Goal: Information Seeking & Learning: Learn about a topic

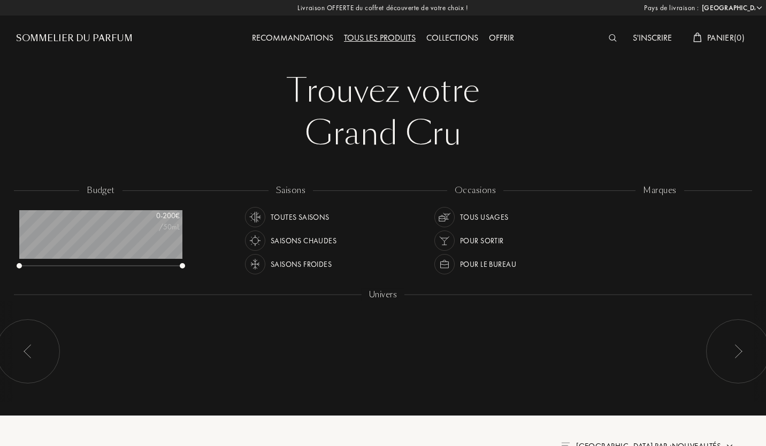
select select "FR"
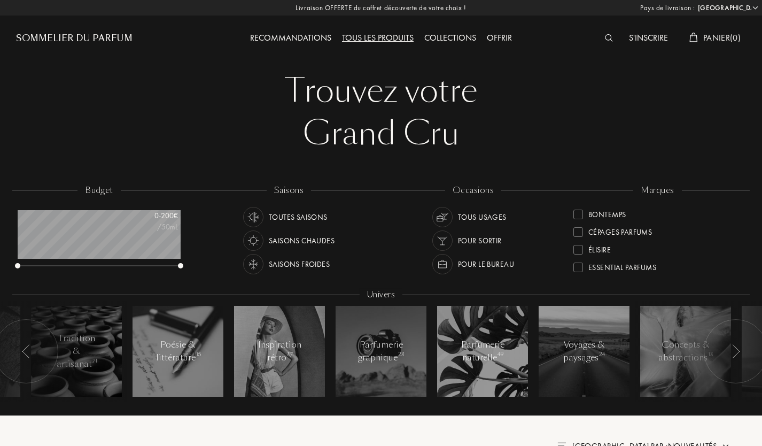
scroll to position [111, 0]
click at [574, 223] on div at bounding box center [579, 225] width 10 height 10
click at [578, 210] on div at bounding box center [579, 213] width 10 height 10
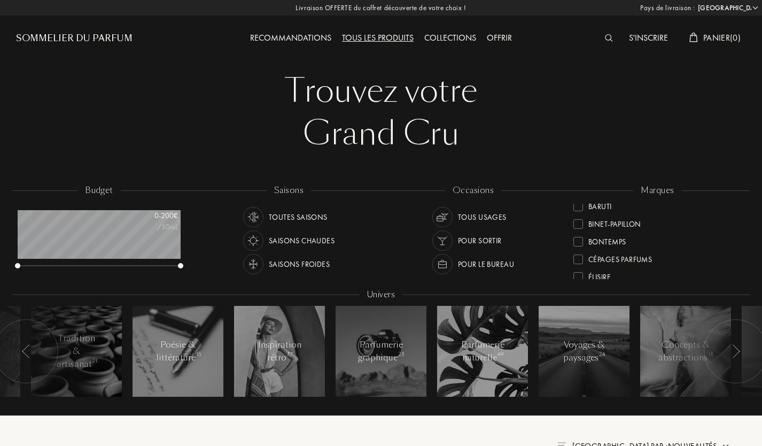
click at [577, 238] on div at bounding box center [579, 242] width 10 height 10
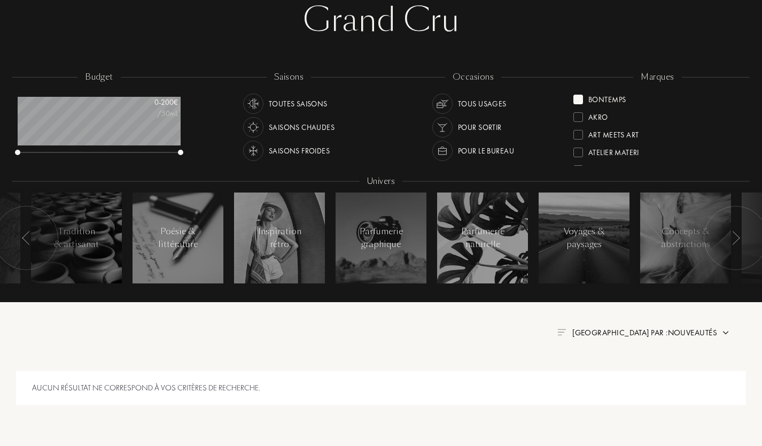
scroll to position [112, 0]
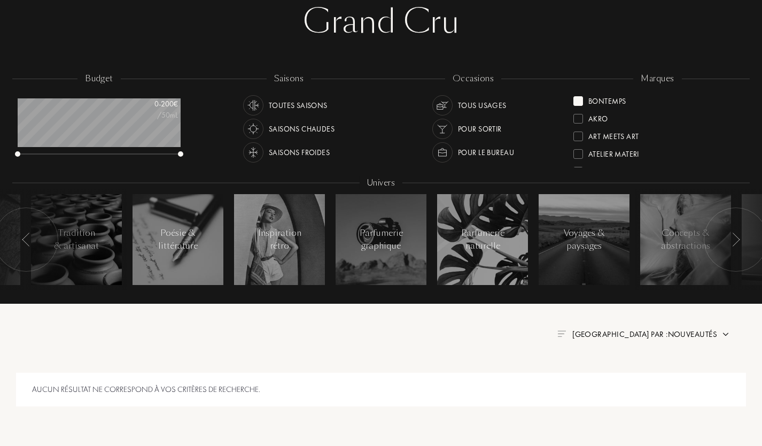
click at [579, 101] on div at bounding box center [579, 101] width 10 height 10
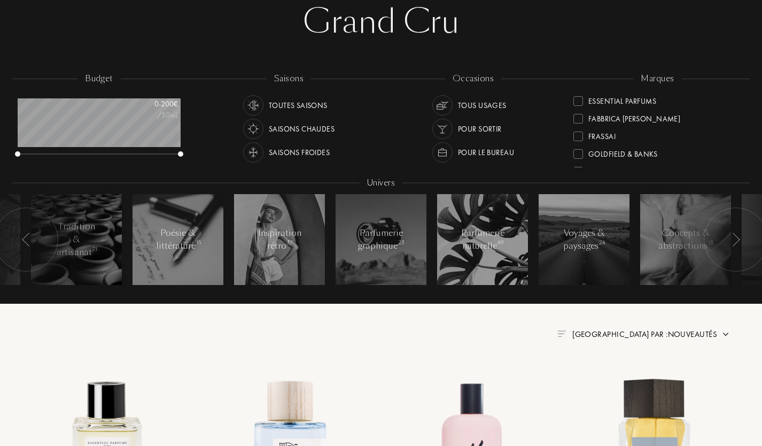
scroll to position [143, 0]
click at [581, 132] on div at bounding box center [579, 134] width 10 height 10
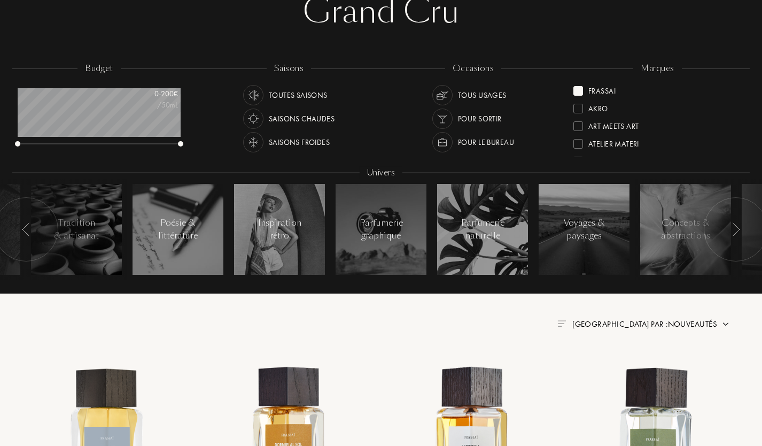
scroll to position [124, 0]
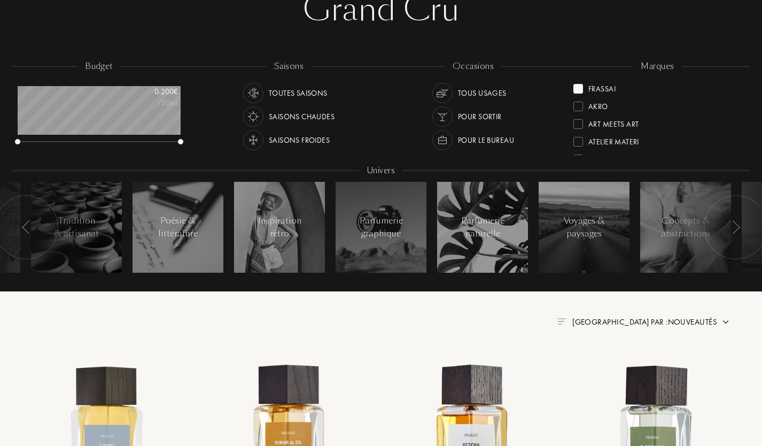
click at [576, 89] on div at bounding box center [579, 89] width 10 height 10
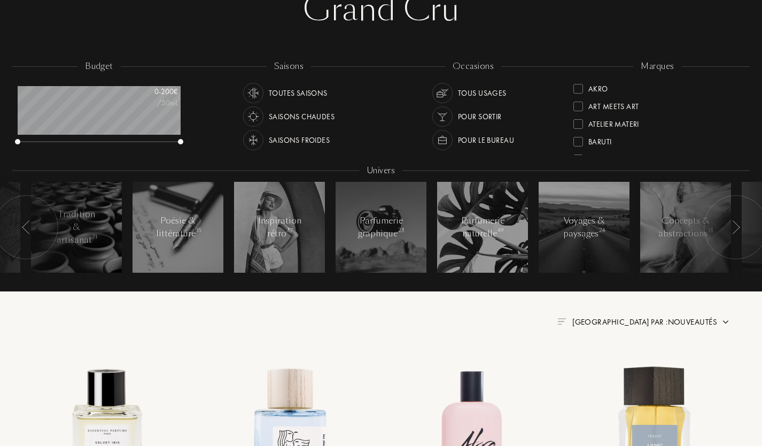
click at [740, 86] on div "Akro Art Meets Art Atelier Materi [PERSON_NAME]-Papillon Bontemps Cépages Parfu…" at bounding box center [658, 117] width 168 height 75
click at [580, 127] on div at bounding box center [579, 128] width 10 height 10
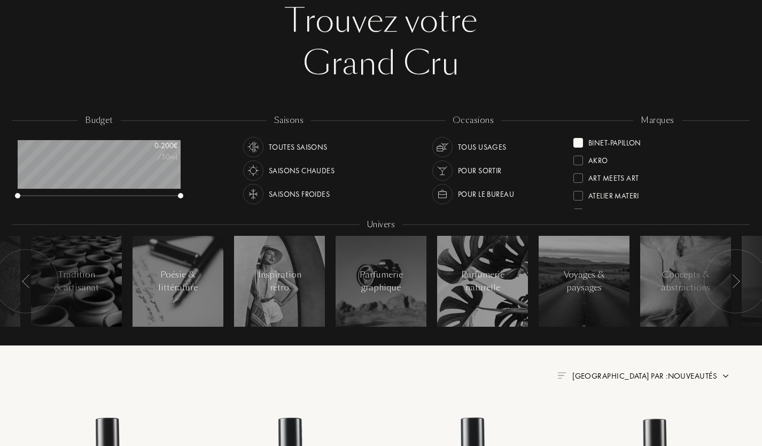
scroll to position [72, 0]
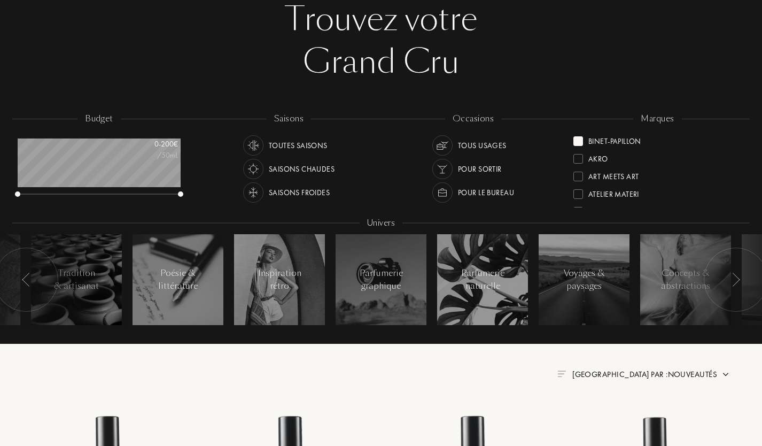
click at [576, 141] on div at bounding box center [579, 141] width 10 height 10
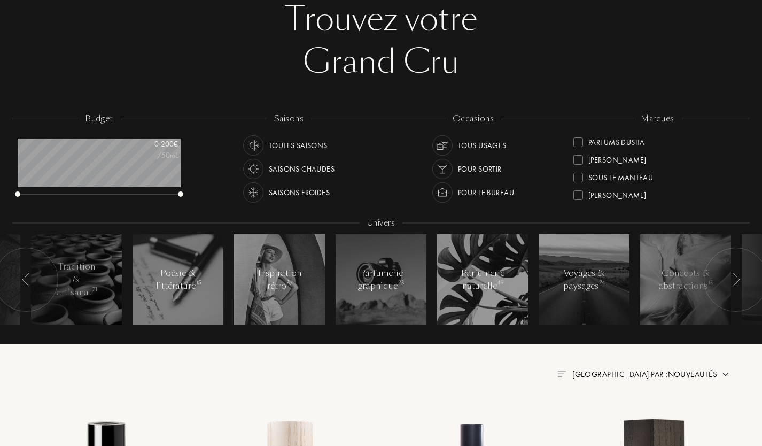
scroll to position [405, 0]
click at [577, 174] on div at bounding box center [579, 177] width 10 height 10
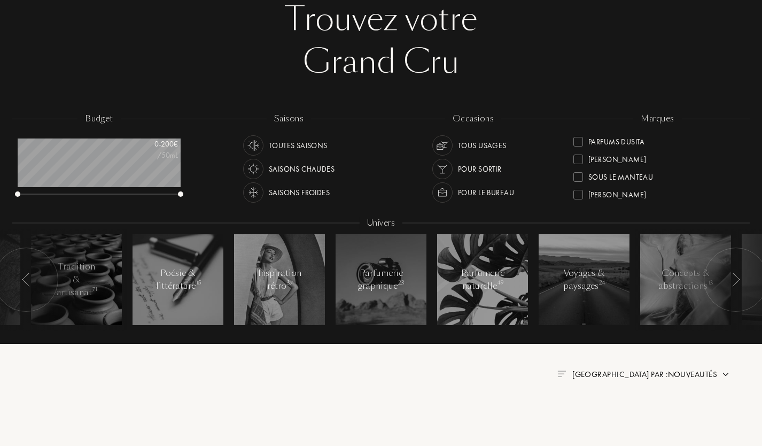
scroll to position [0, 0]
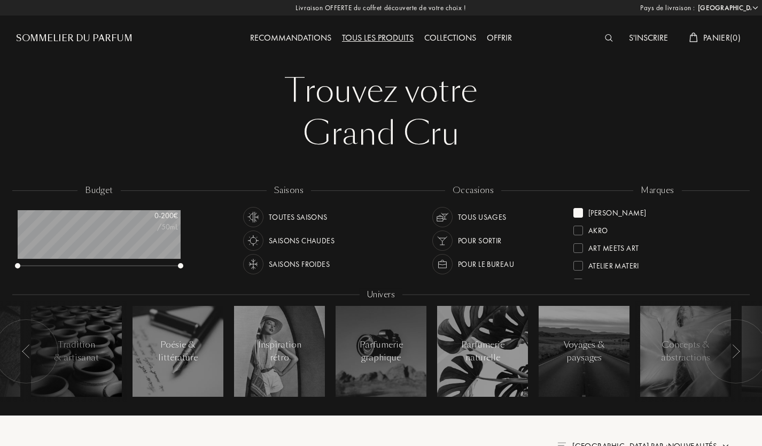
click at [582, 213] on div at bounding box center [579, 213] width 10 height 10
click at [742, 211] on div "Akro Art Meets Art Atelier Materi [PERSON_NAME]-Papillon Bontemps Cépages Parfu…" at bounding box center [658, 241] width 168 height 75
click at [741, 211] on div "Akro Art Meets Art Atelier Materi [PERSON_NAME]-Papillon Bontemps Cépages Parfu…" at bounding box center [658, 241] width 168 height 75
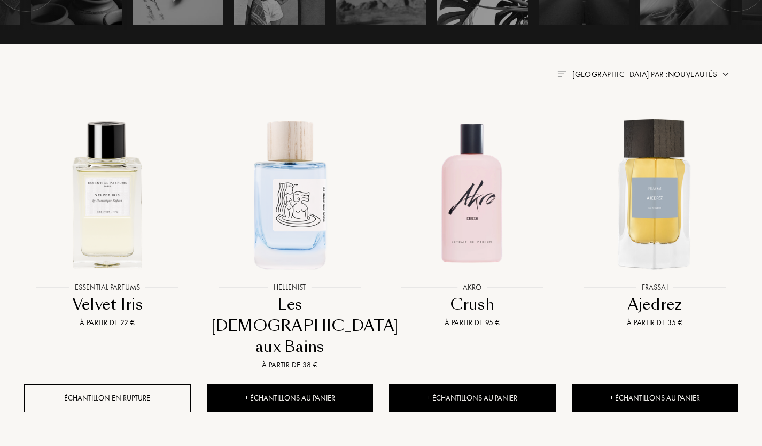
scroll to position [366, 0]
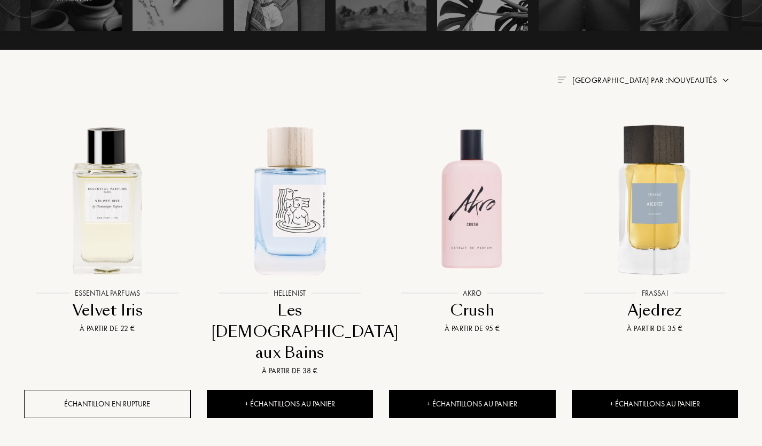
click at [707, 81] on span "[GEOGRAPHIC_DATA] par : Nouveautés" at bounding box center [645, 80] width 145 height 11
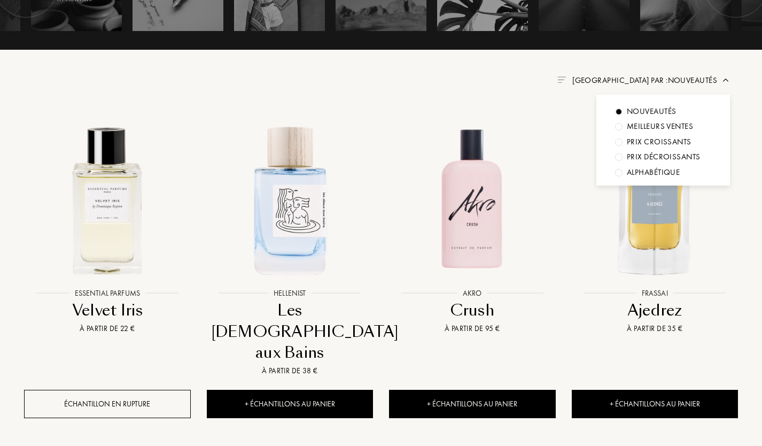
click at [662, 142] on div "Prix croissants" at bounding box center [659, 142] width 65 height 12
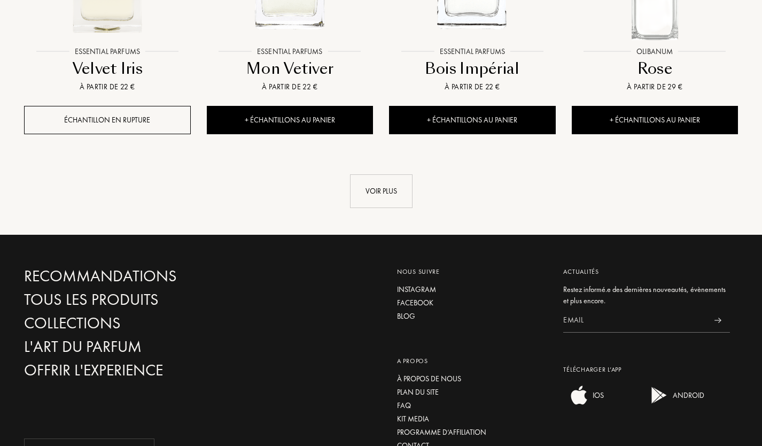
scroll to position [1222, 0]
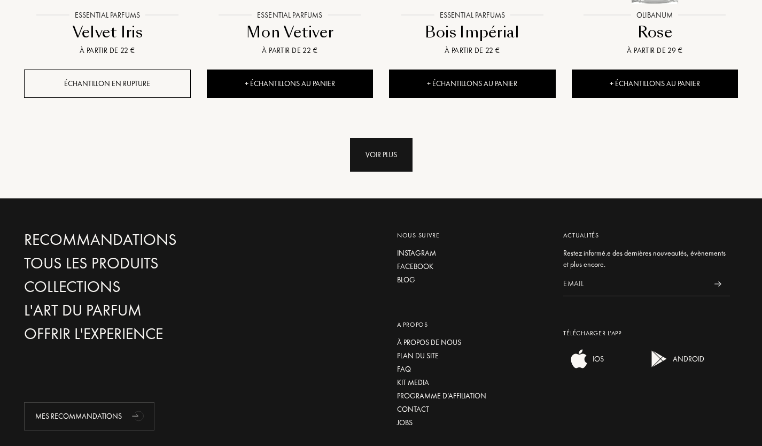
click at [387, 153] on div "Voir plus" at bounding box center [381, 155] width 63 height 34
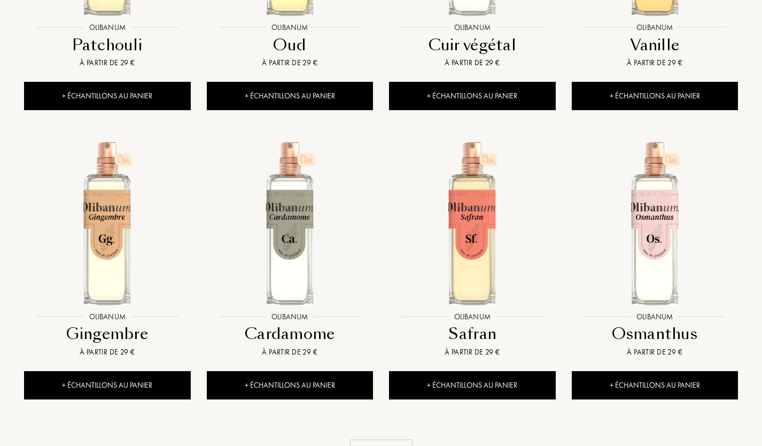
scroll to position [2077, 0]
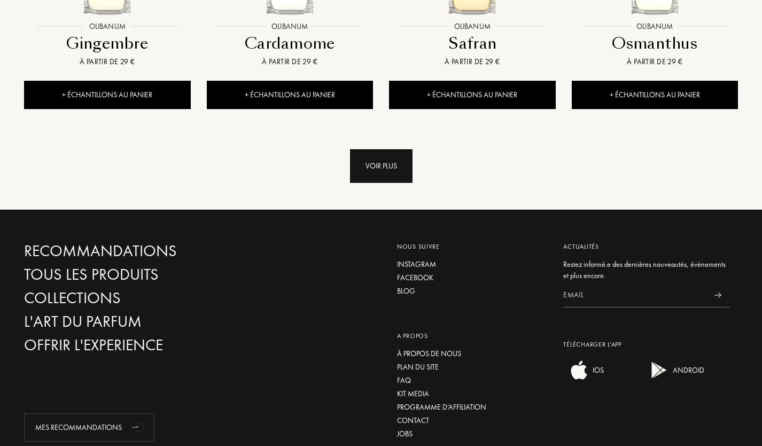
click at [402, 155] on div "Voir plus" at bounding box center [381, 166] width 63 height 34
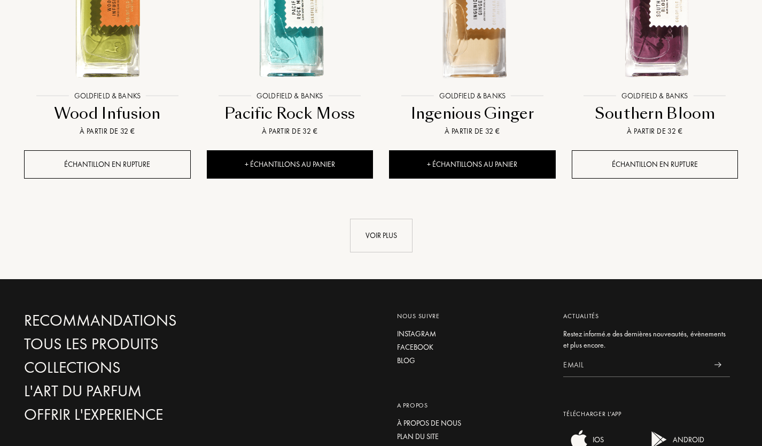
scroll to position [2880, 0]
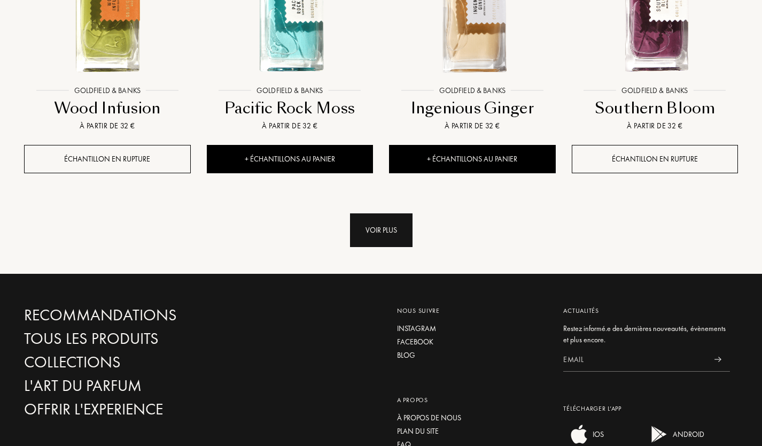
click at [382, 227] on div "Voir plus" at bounding box center [381, 230] width 63 height 34
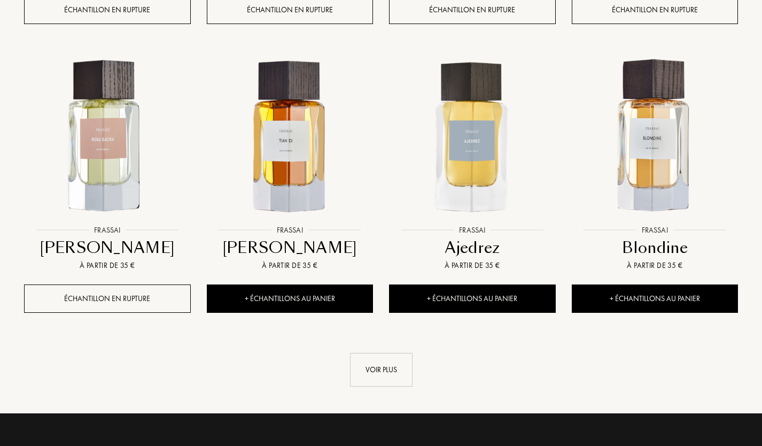
scroll to position [3725, 0]
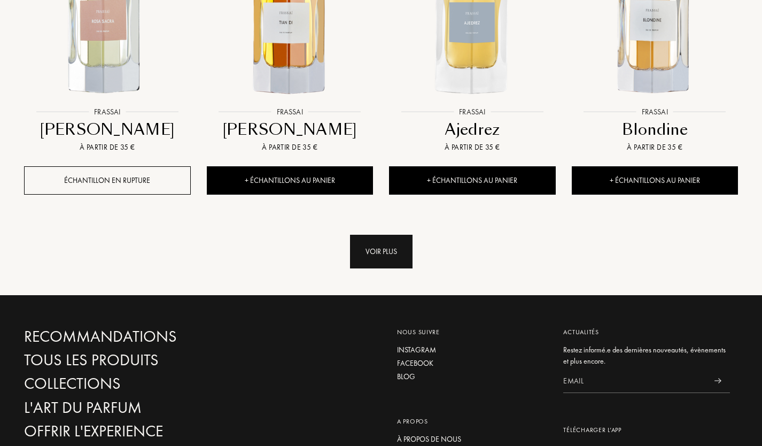
click at [401, 245] on div "Voir plus" at bounding box center [381, 252] width 63 height 34
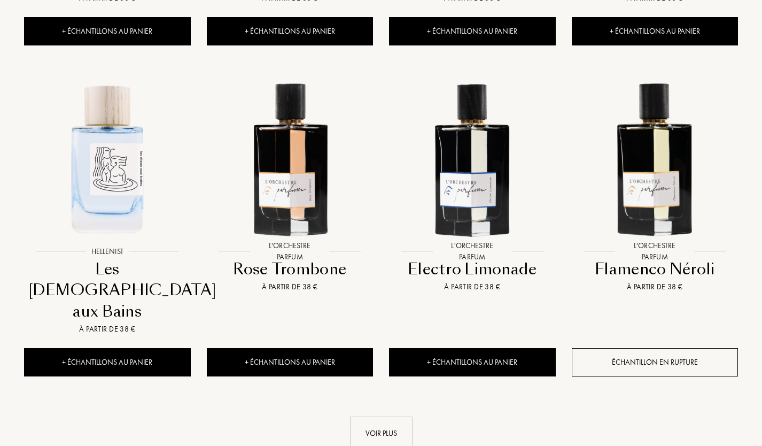
scroll to position [4498, 0]
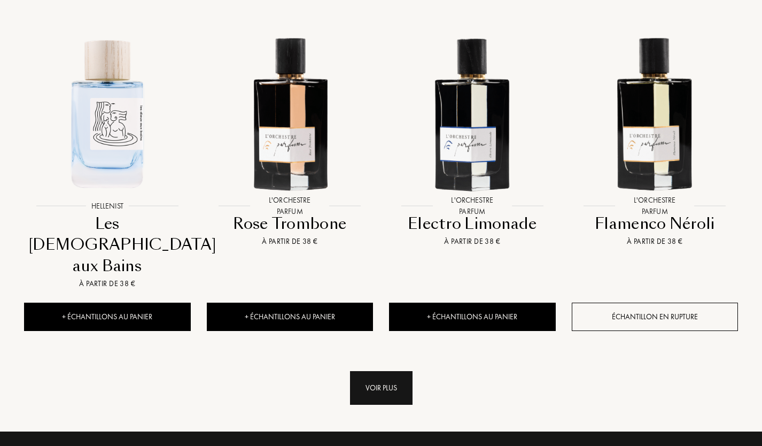
click at [395, 371] on div "Voir plus" at bounding box center [381, 388] width 63 height 34
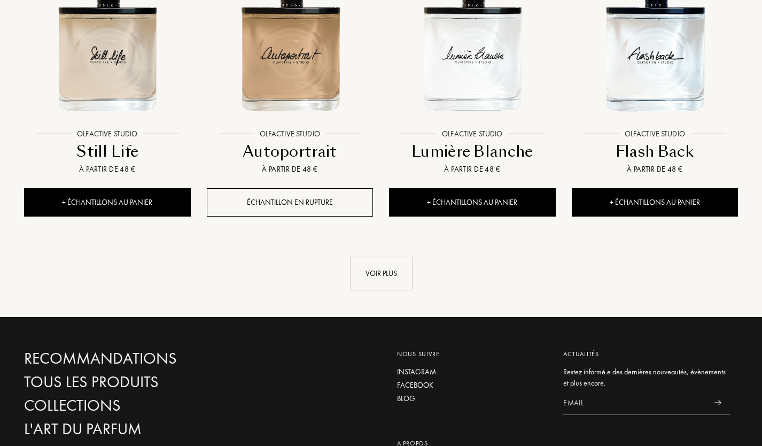
scroll to position [5539, 0]
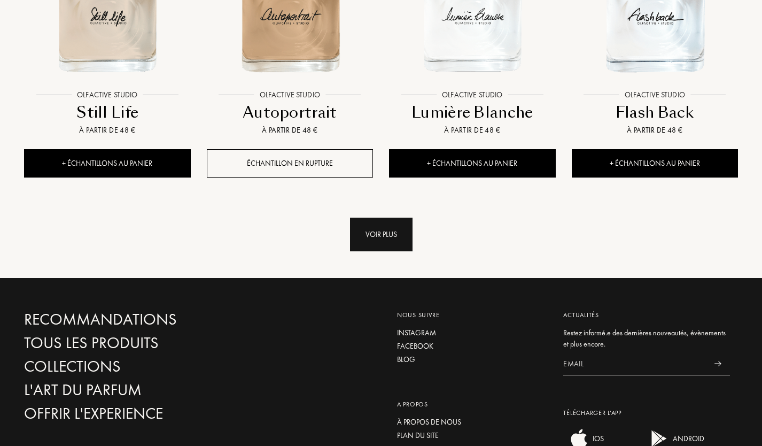
click at [383, 218] on div "Voir plus" at bounding box center [381, 235] width 63 height 34
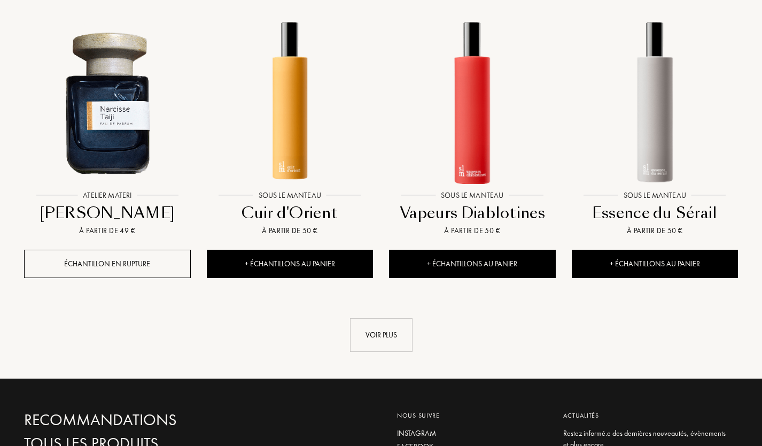
scroll to position [6317, 0]
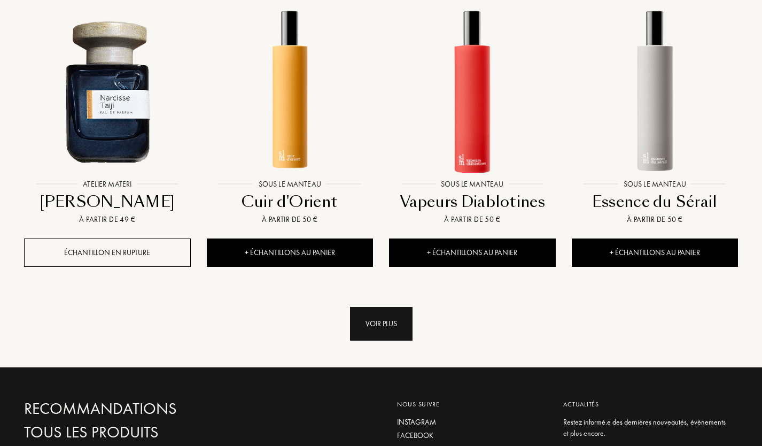
click at [388, 307] on div "Voir plus" at bounding box center [381, 324] width 63 height 34
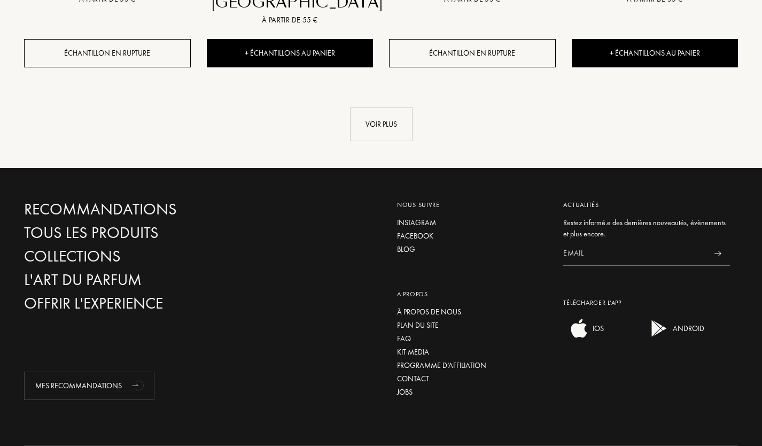
scroll to position [7084, 0]
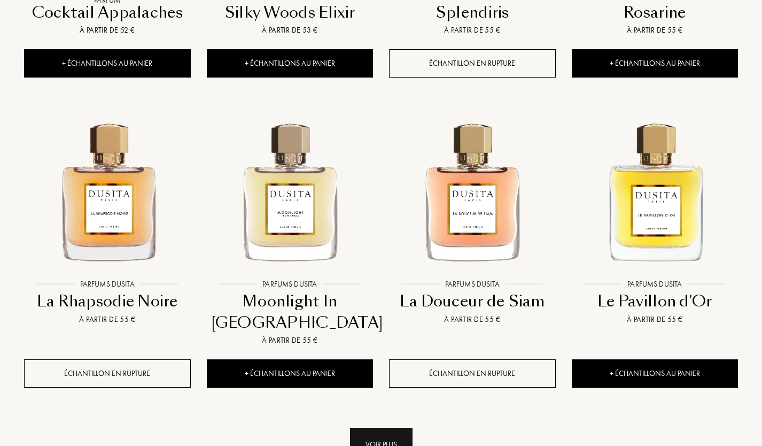
click at [358, 428] on div "Voir plus" at bounding box center [381, 445] width 63 height 34
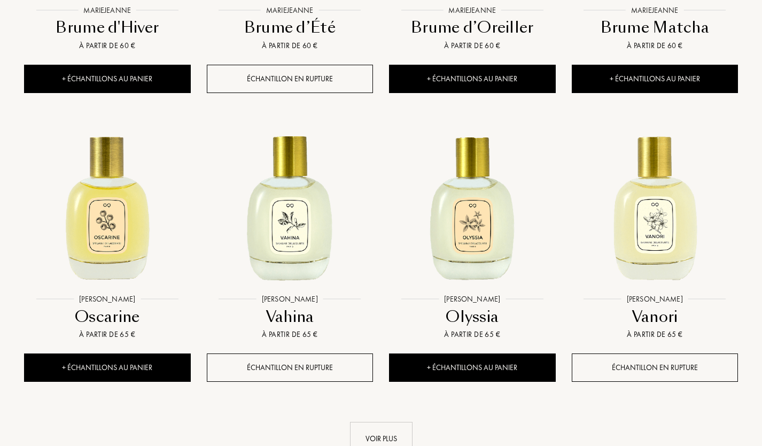
scroll to position [8047, 0]
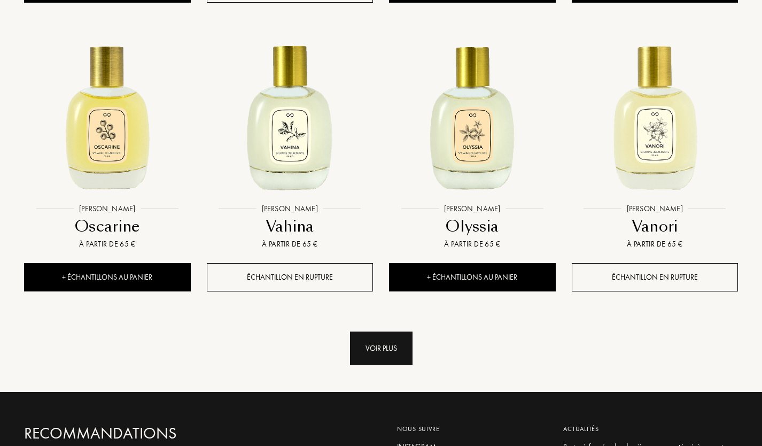
click at [398, 331] on div "Voir plus" at bounding box center [381, 348] width 63 height 34
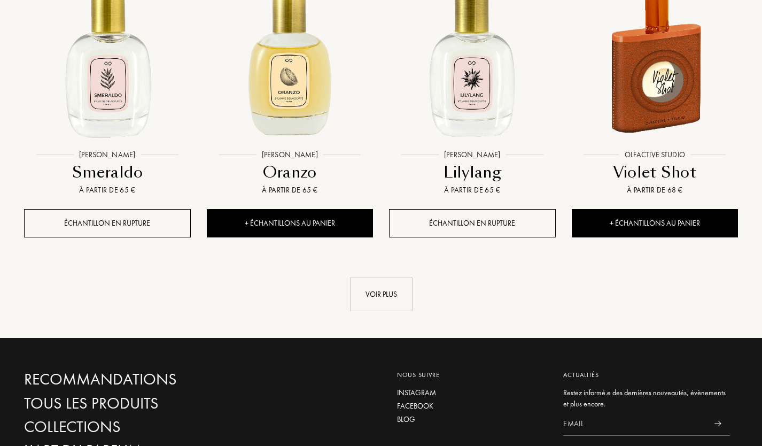
scroll to position [8952, 0]
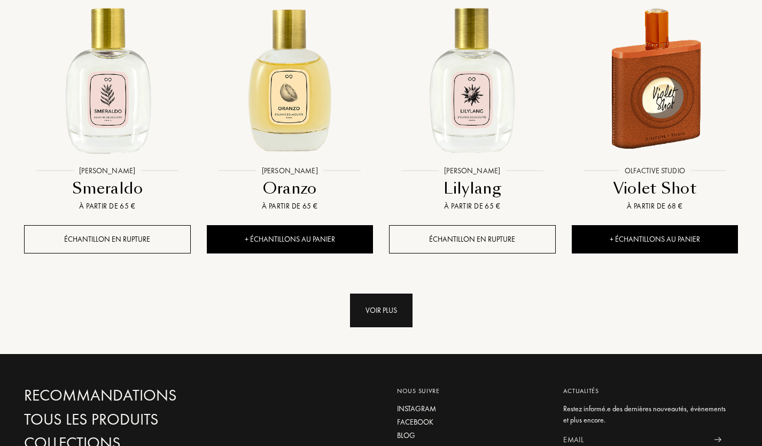
click at [379, 294] on div "Voir plus" at bounding box center [381, 311] width 63 height 34
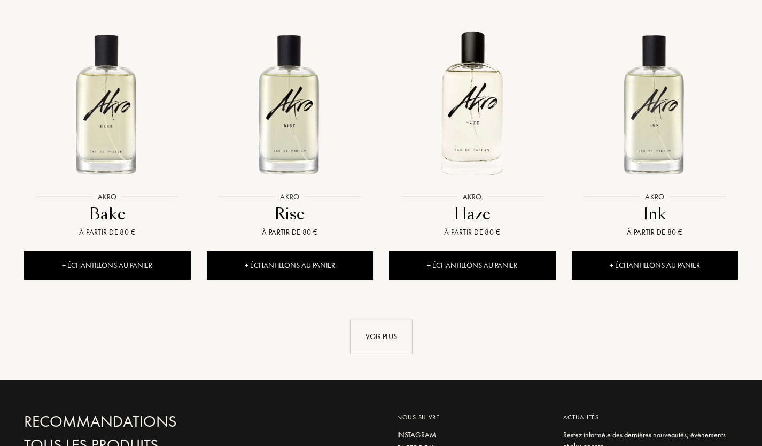
scroll to position [9801, 0]
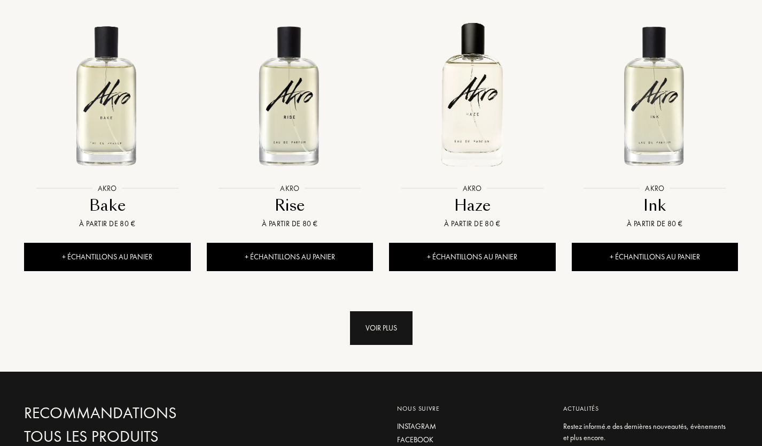
click at [376, 311] on div "Voir plus" at bounding box center [381, 328] width 63 height 34
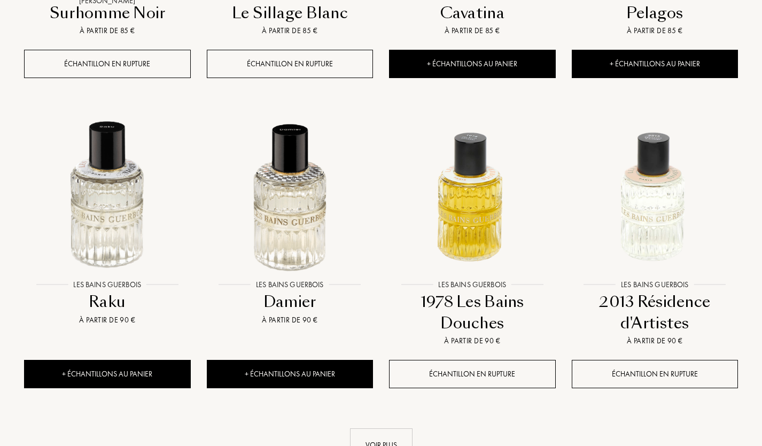
scroll to position [10535, 0]
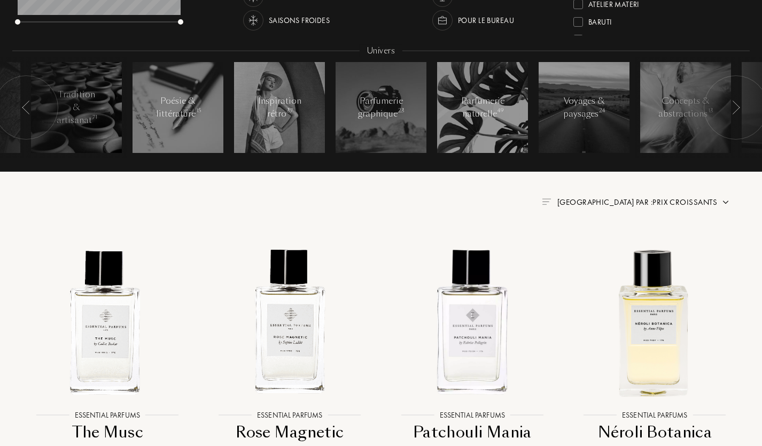
scroll to position [0, 0]
